Goal: Communication & Community: Share content

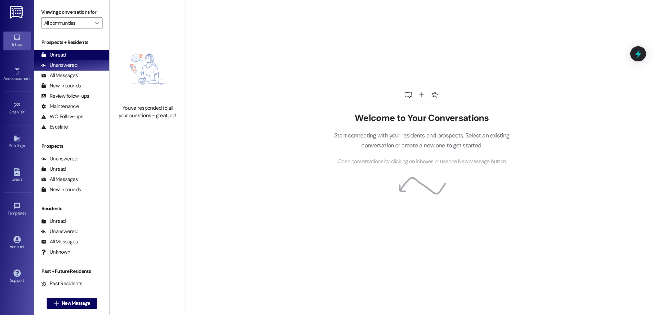
click at [88, 51] on div "Unread (0)" at bounding box center [71, 55] width 75 height 10
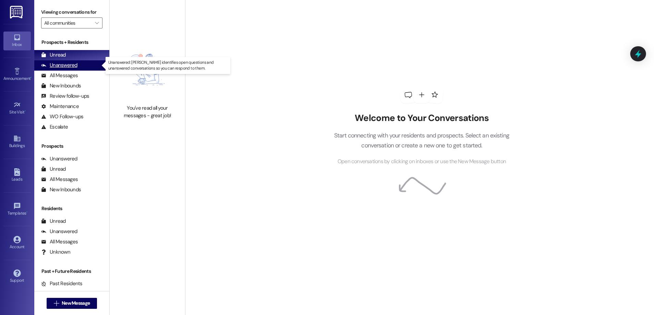
click at [74, 68] on div "Unanswered" at bounding box center [59, 65] width 36 height 7
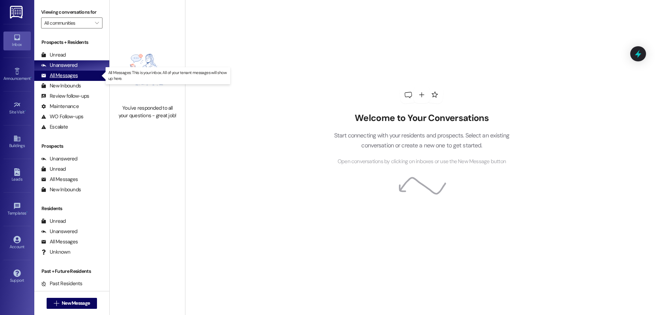
click at [87, 75] on div "All Messages (undefined)" at bounding box center [71, 76] width 75 height 10
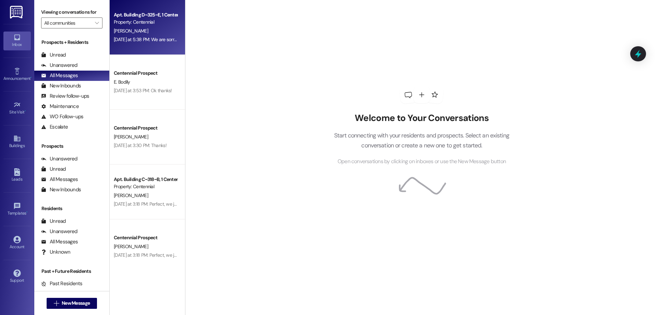
click at [153, 28] on div "[PERSON_NAME]" at bounding box center [145, 31] width 65 height 9
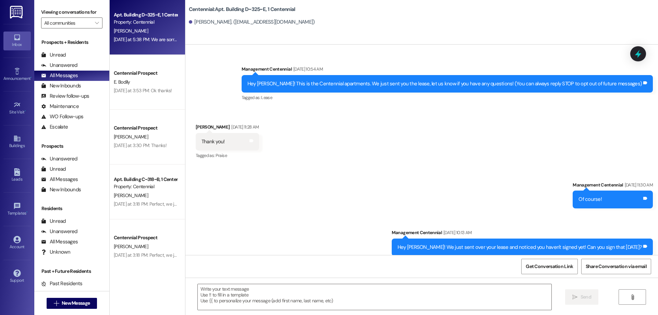
scroll to position [1794, 0]
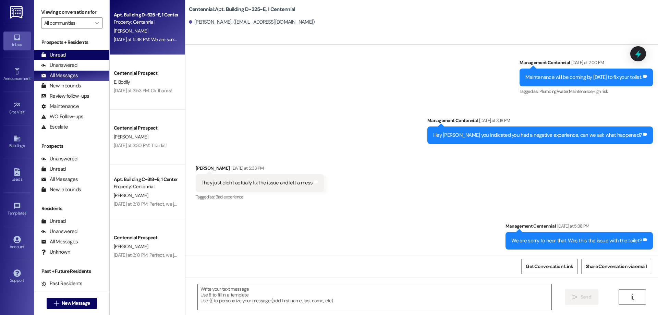
click at [74, 55] on div "Unread (0)" at bounding box center [71, 55] width 75 height 10
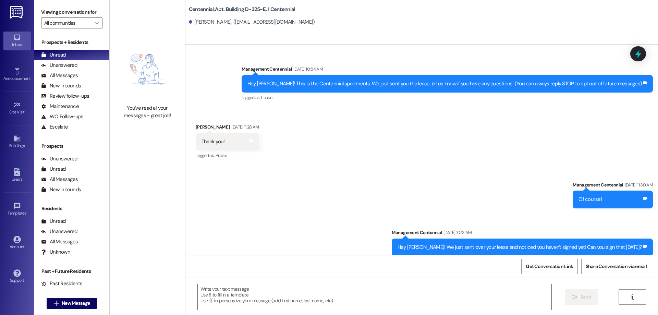
scroll to position [1746, 0]
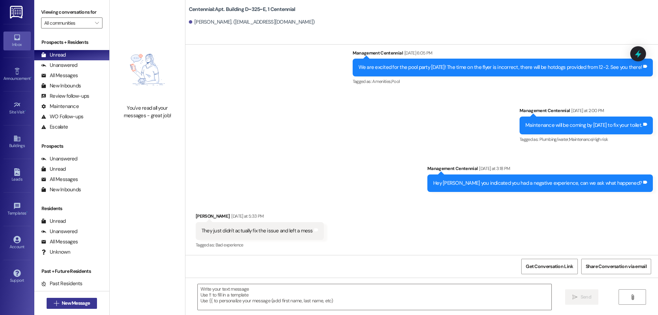
click at [84, 300] on span "New Message" at bounding box center [76, 303] width 28 height 7
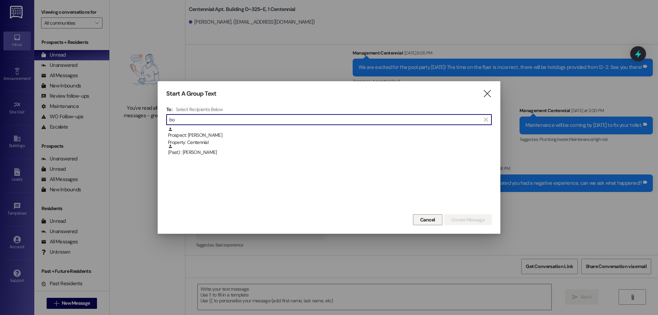
type input "b"
type input "[PERSON_NAME]"
click at [414, 220] on button "Cancel" at bounding box center [427, 219] width 29 height 11
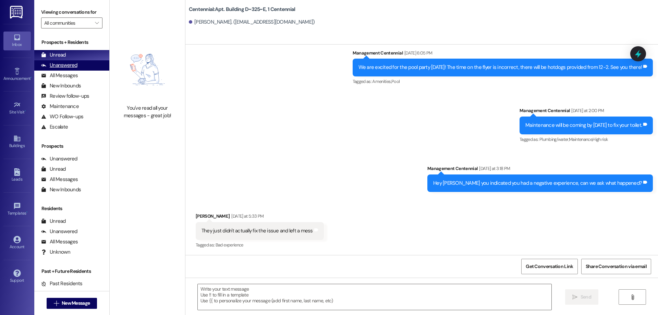
click at [78, 66] on div "Unanswered (0)" at bounding box center [71, 65] width 75 height 10
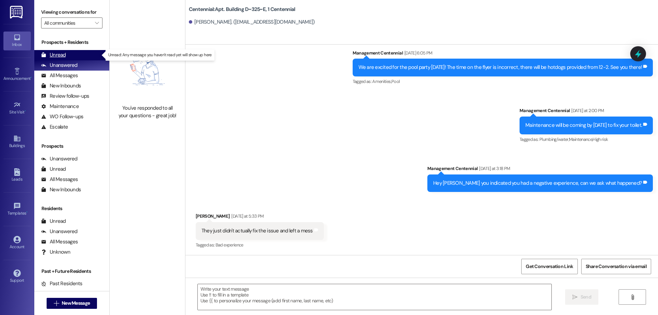
click at [78, 57] on div "Unread (0)" at bounding box center [71, 55] width 75 height 10
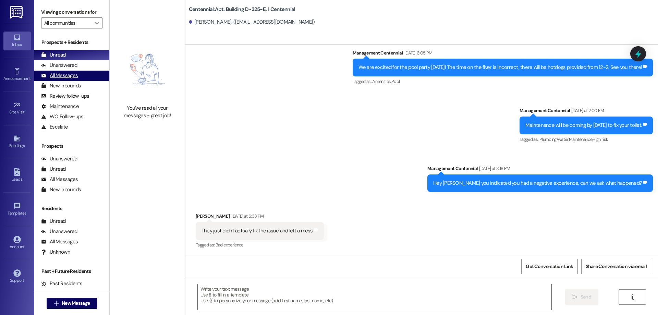
click at [80, 71] on div "All Messages (undefined)" at bounding box center [71, 76] width 75 height 10
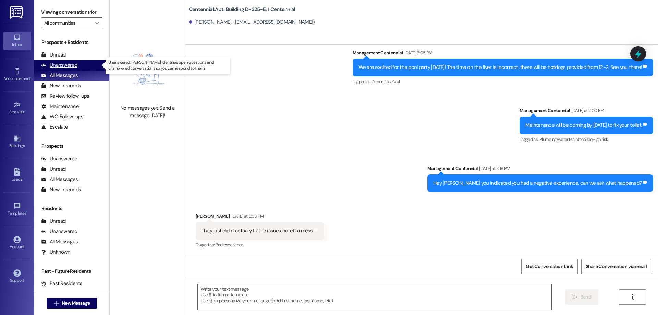
click at [81, 67] on div "Unanswered (0)" at bounding box center [71, 65] width 75 height 10
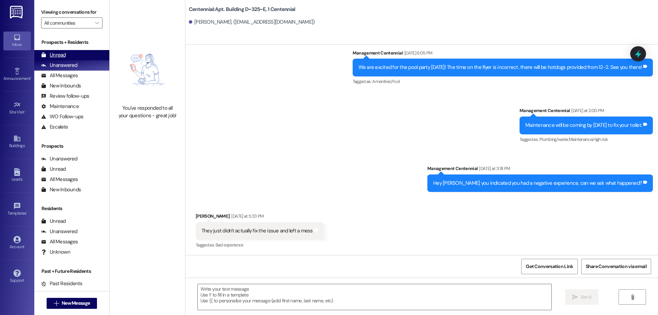
click at [84, 54] on div "Unread (0)" at bounding box center [71, 55] width 75 height 10
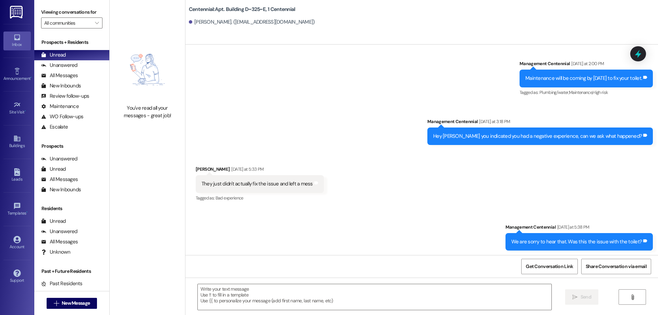
scroll to position [1794, 0]
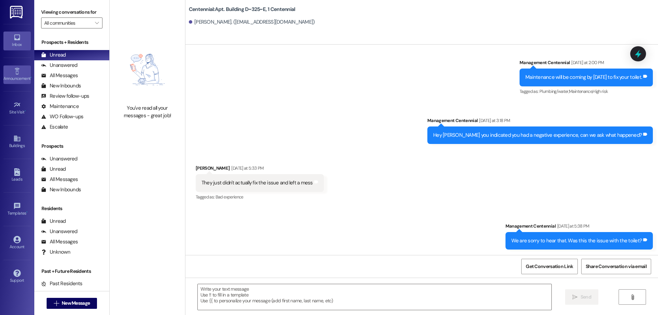
click at [16, 79] on div "Announcement •" at bounding box center [17, 78] width 34 height 7
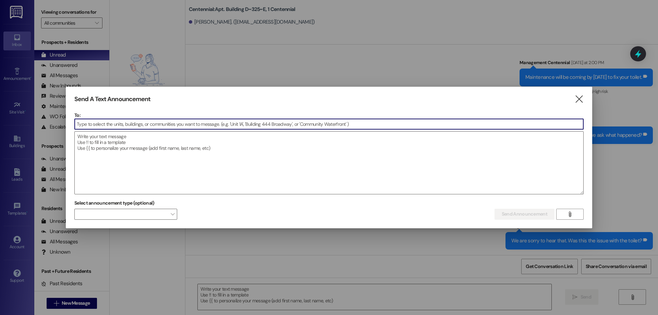
click at [136, 123] on input at bounding box center [329, 124] width 509 height 10
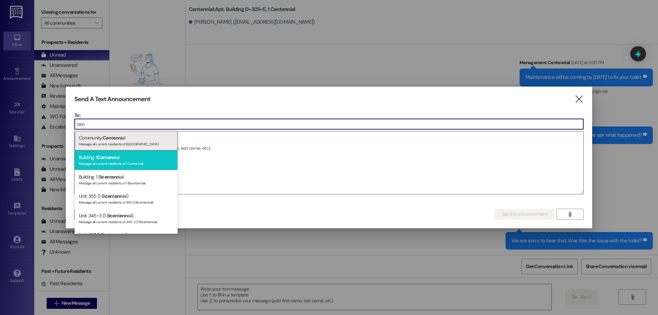
type input "cen"
click at [143, 161] on div "Message all current residents of 1 Centennial" at bounding box center [126, 163] width 95 height 6
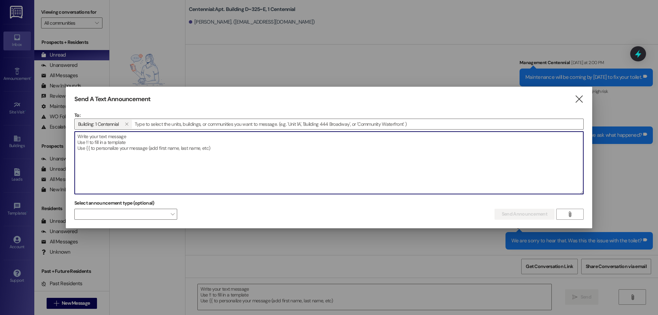
click at [145, 161] on textarea at bounding box center [329, 163] width 509 height 62
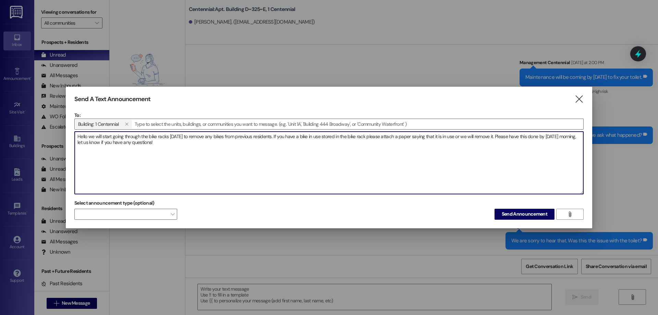
click at [146, 145] on textarea "Hello we will start going through the bike racks [DATE] to remove any bikes fro…" at bounding box center [329, 163] width 509 height 62
type textarea "Hello we will start going through the bike racks [DATE] to remove any bikes fro…"
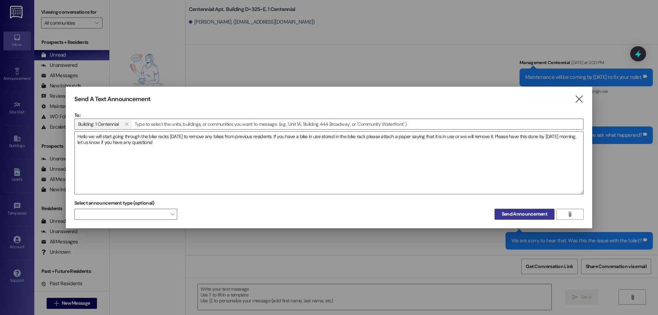
click at [501, 214] on span "Send Announcement" at bounding box center [524, 213] width 48 height 7
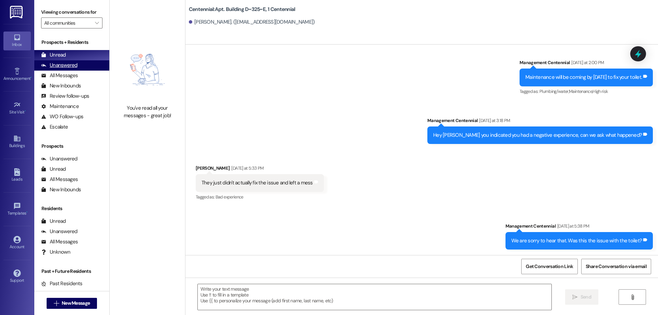
click at [52, 65] on div "Unanswered" at bounding box center [59, 65] width 36 height 7
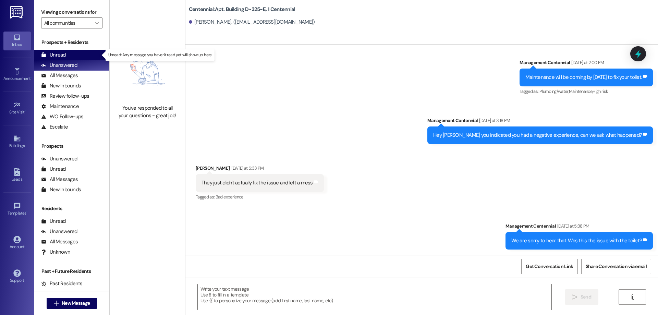
click at [61, 52] on div "Unread" at bounding box center [53, 54] width 25 height 7
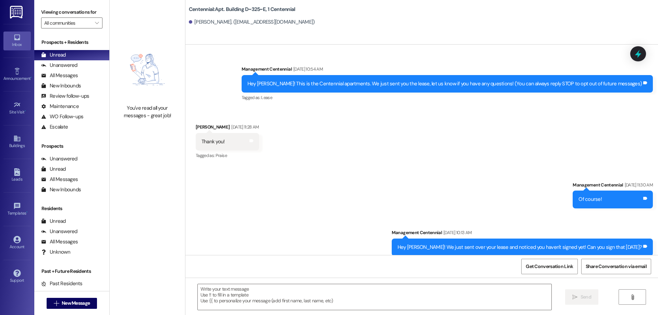
scroll to position [1746, 0]
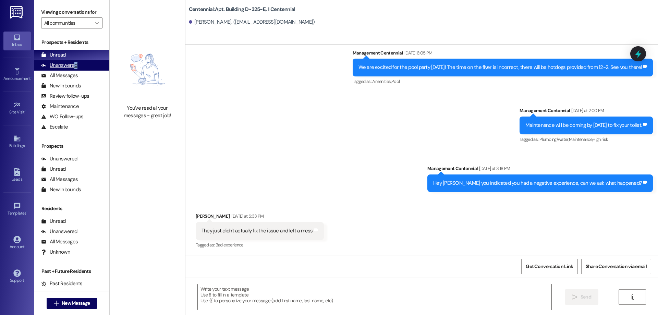
click at [75, 65] on div "Unanswered" at bounding box center [59, 65] width 36 height 7
click at [75, 56] on div "Unread (0)" at bounding box center [71, 55] width 75 height 10
